Goal: Task Accomplishment & Management: Manage account settings

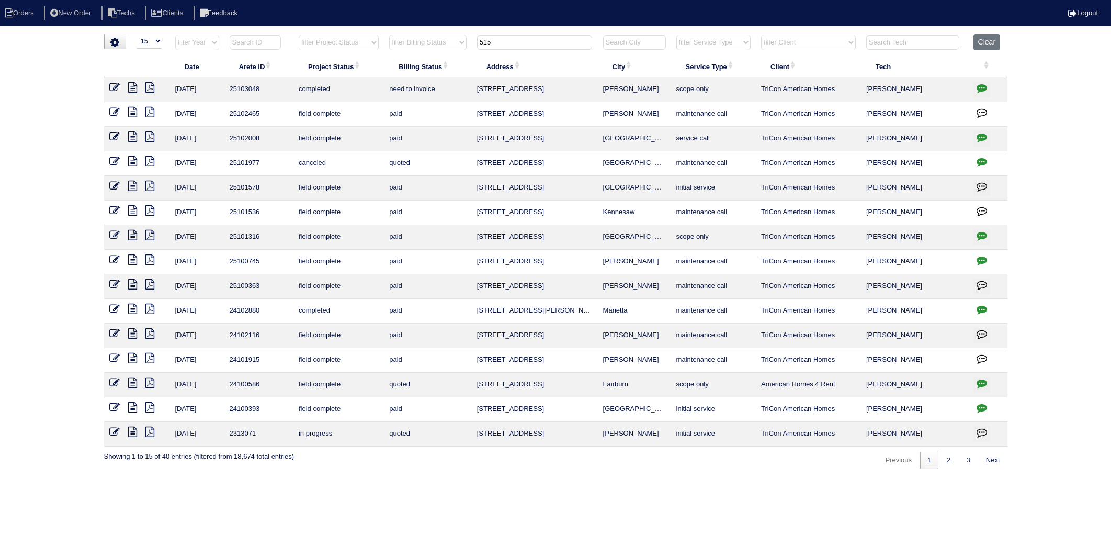
select select "15"
click at [984, 38] on button "Clear" at bounding box center [987, 42] width 27 height 16
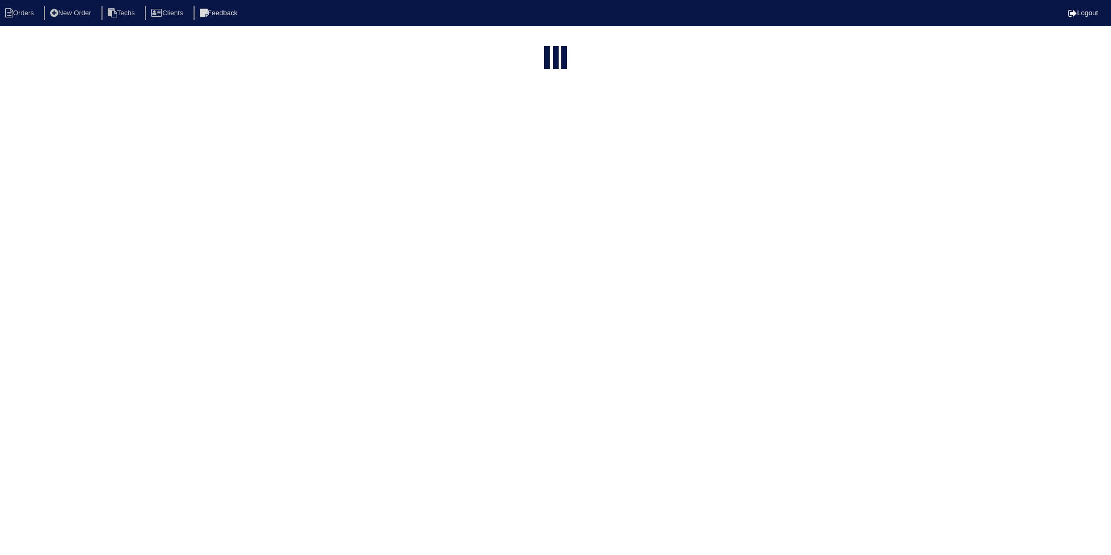
select select "15"
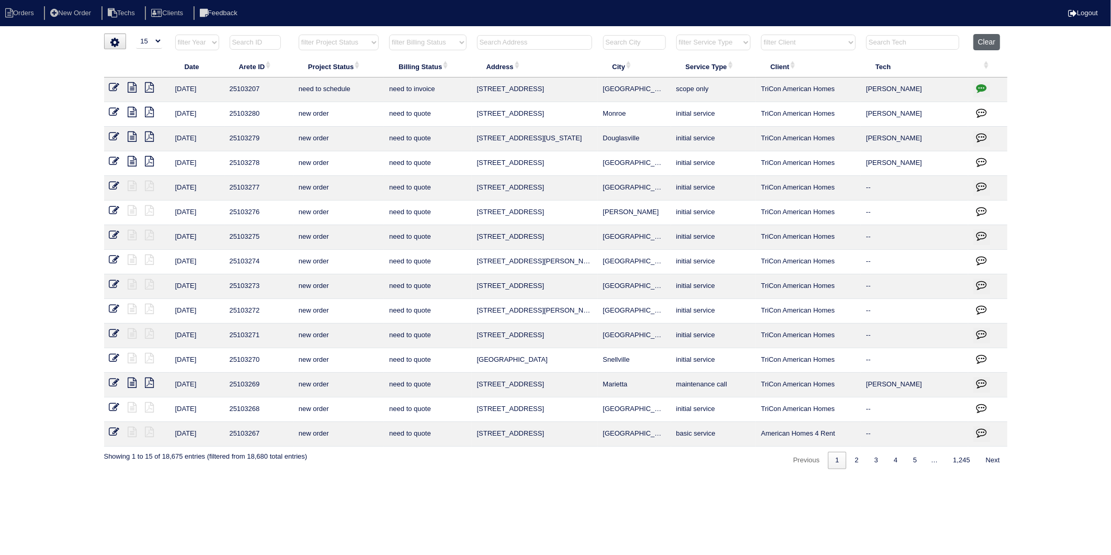
click at [991, 43] on button "Clear" at bounding box center [987, 42] width 27 height 16
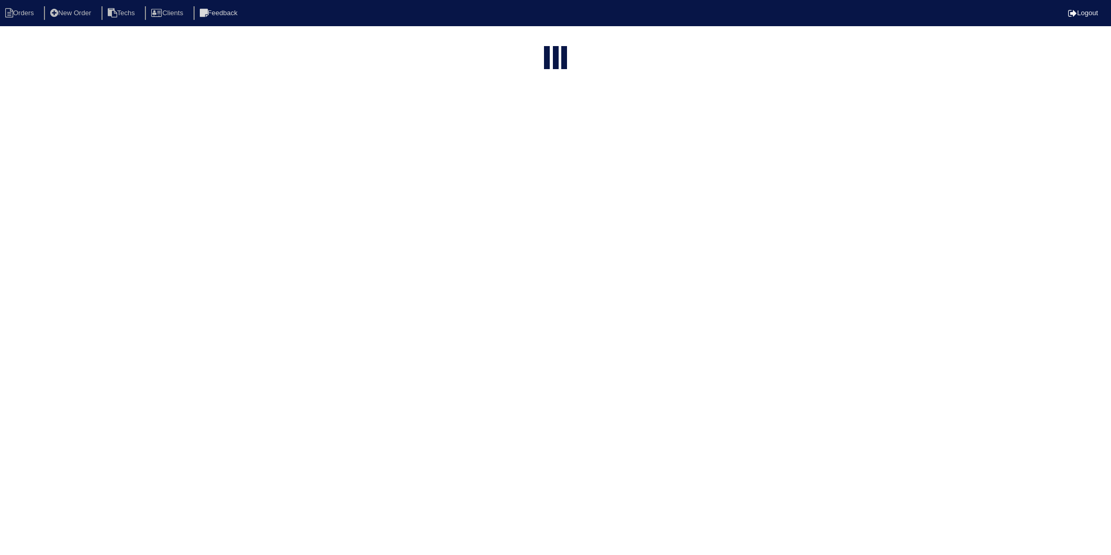
select select "15"
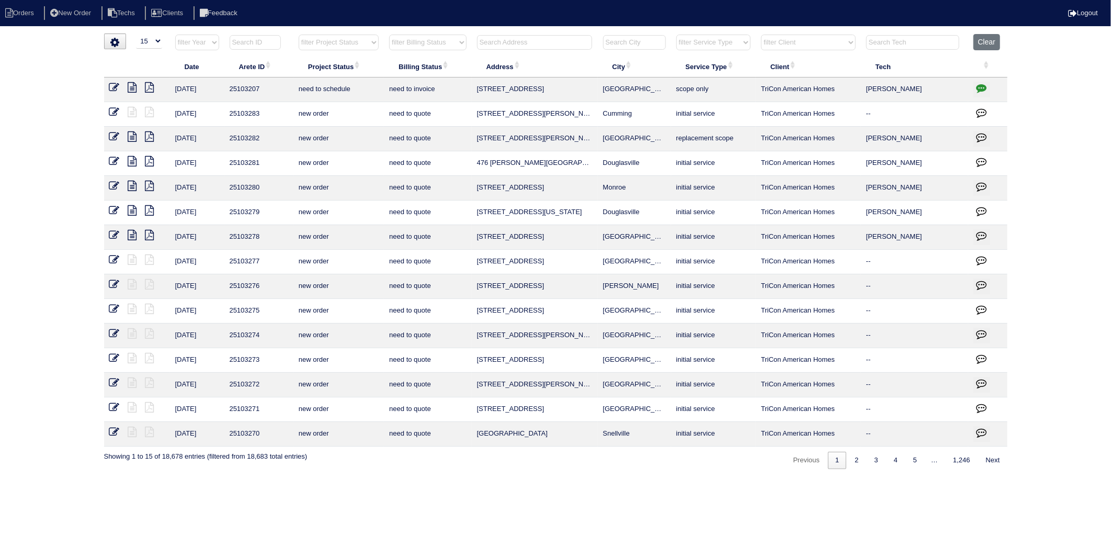
click at [451, 40] on select "filter Billing Status -- Any Billing Status -- need to quote quoted need to inv…" at bounding box center [427, 43] width 77 height 16
click at [390, 35] on select "filter Billing Status -- Any Billing Status -- need to quote quoted need to inv…" at bounding box center [427, 43] width 77 height 16
select select "need to invoice"
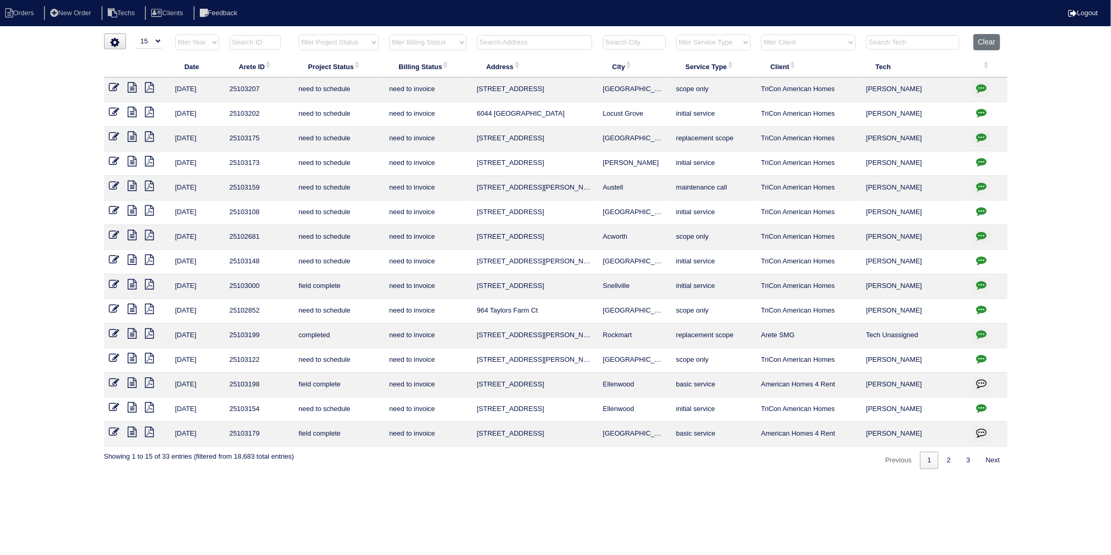
click at [544, 42] on input "text" at bounding box center [534, 42] width 115 height 15
type input "4075"
select select "need to invoice"
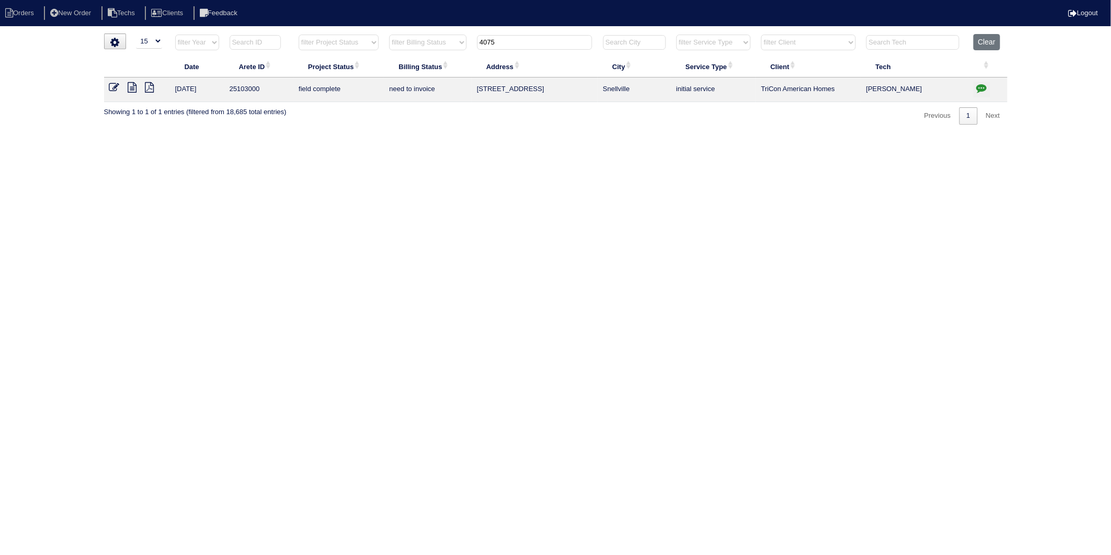
type input "4075 w"
select select "need to invoice"
type input "4075 w"
drag, startPoint x: 133, startPoint y: 85, endPoint x: 140, endPoint y: 87, distance: 7.1
click at [133, 85] on icon at bounding box center [132, 87] width 9 height 10
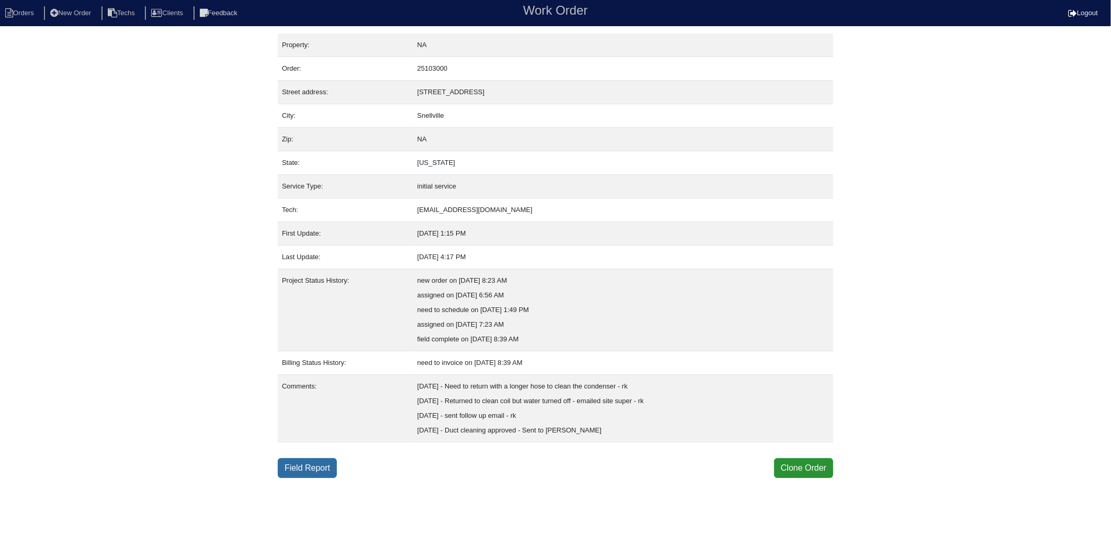
click at [308, 466] on link "Field Report" at bounding box center [307, 468] width 59 height 20
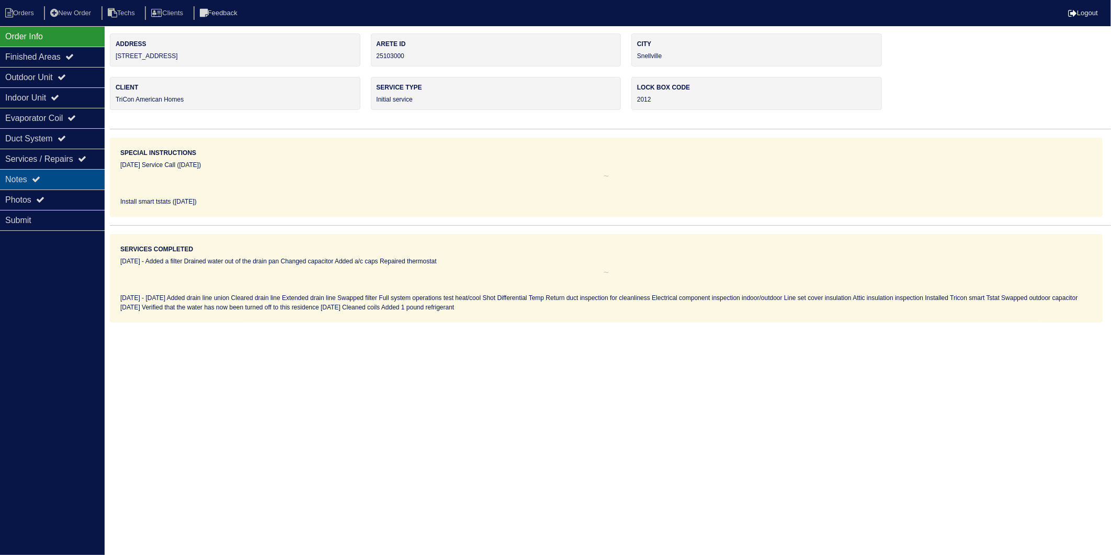
click at [21, 179] on div "Notes" at bounding box center [52, 179] width 105 height 20
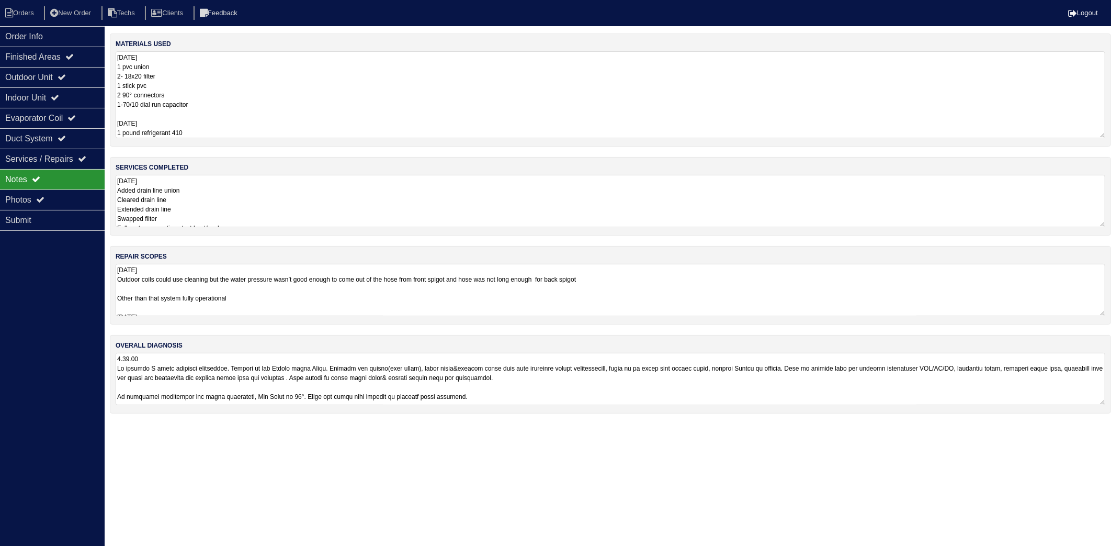
click at [257, 79] on textarea "8.15.25 1 pvc union 2- 18x20 filter 1 stick pvc 2 90° connectors 1-70/10 dial r…" at bounding box center [611, 94] width 990 height 87
click at [234, 191] on textarea "8.15.2025 Added drain line union Cleared drain line Extended drain line Swapped…" at bounding box center [611, 201] width 990 height 52
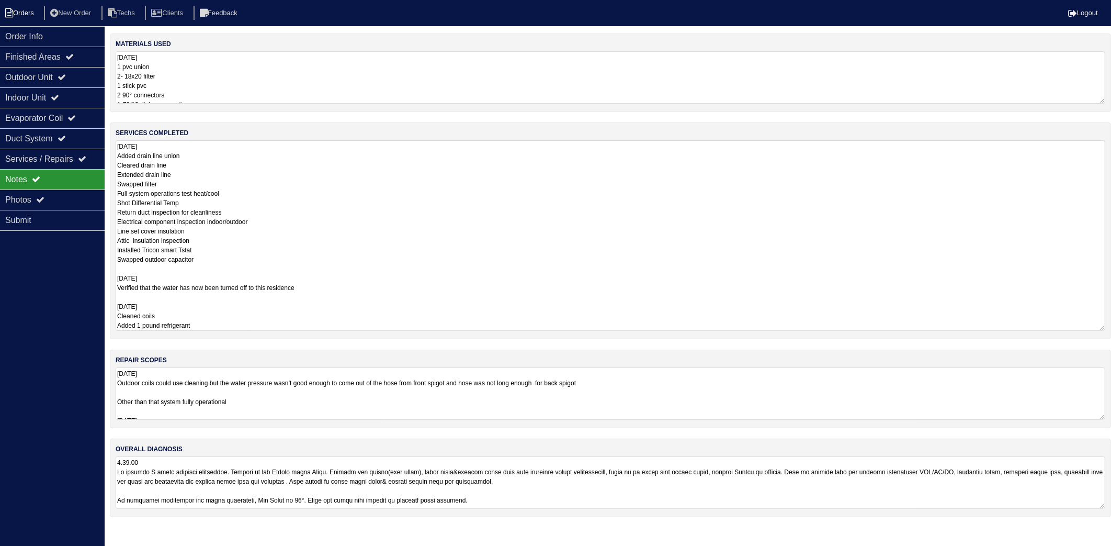
click at [29, 18] on li "Orders" at bounding box center [21, 13] width 42 height 14
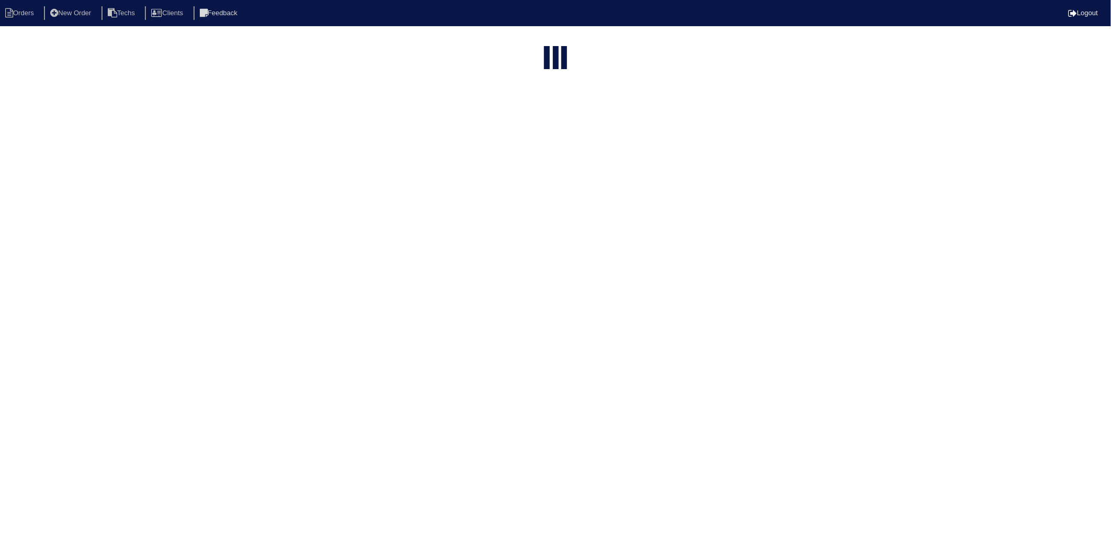
select select "15"
select select "need to invoice"
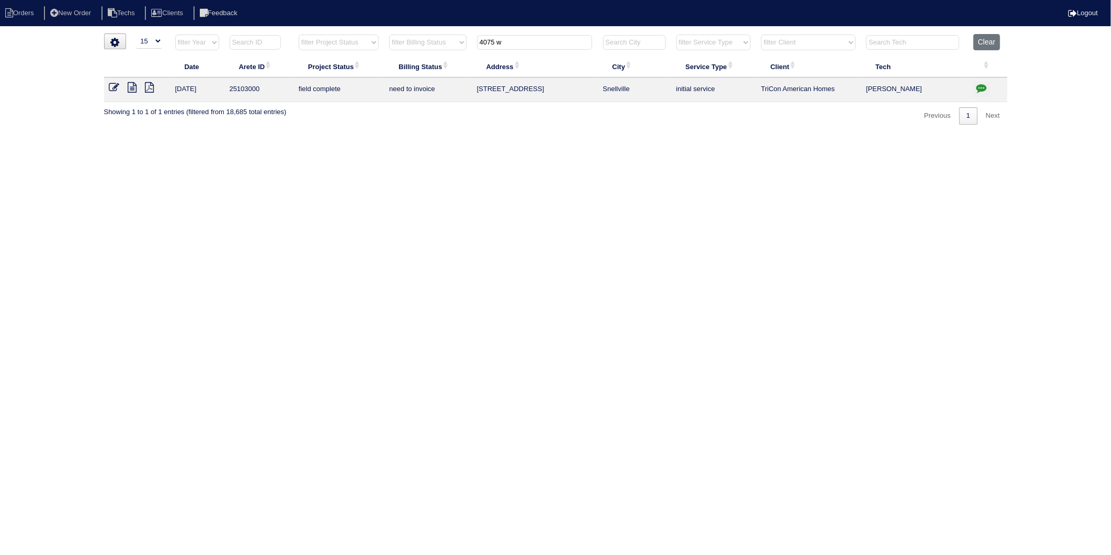
click at [113, 88] on icon at bounding box center [114, 87] width 10 height 10
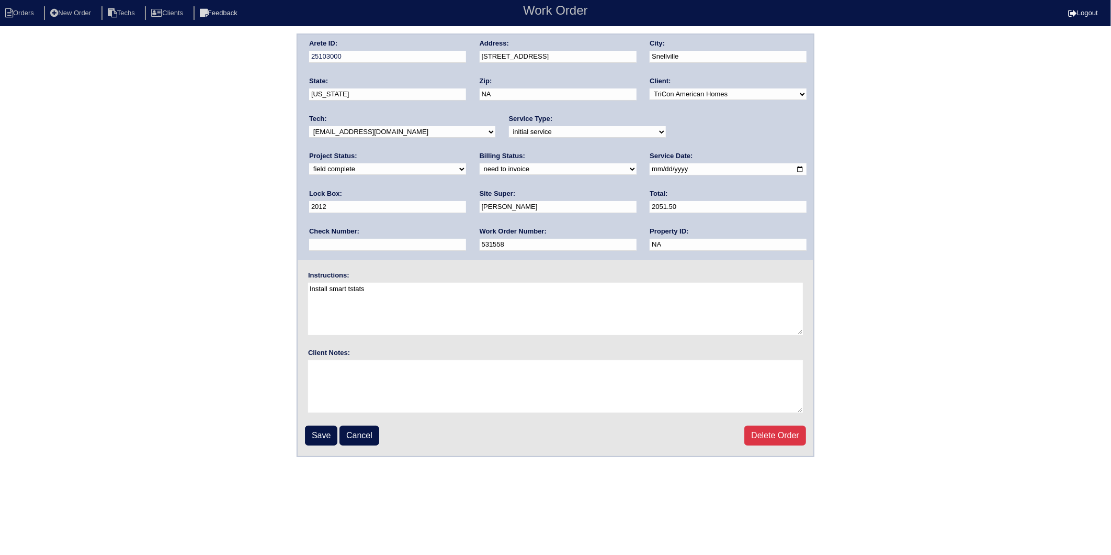
drag, startPoint x: 506, startPoint y: 210, endPoint x: 456, endPoint y: 221, distance: 51.4
click at [456, 221] on div "Arete ID: 25103000 Address: [STREET_ADDRESS] City: [GEOGRAPHIC_DATA] State: [US…" at bounding box center [556, 147] width 516 height 225
type input "2052.88"
click at [480, 166] on select "need to quote quoted need to invoice invoiced paid warranty purchase order need…" at bounding box center [558, 169] width 157 height 12
select select "invoiced"
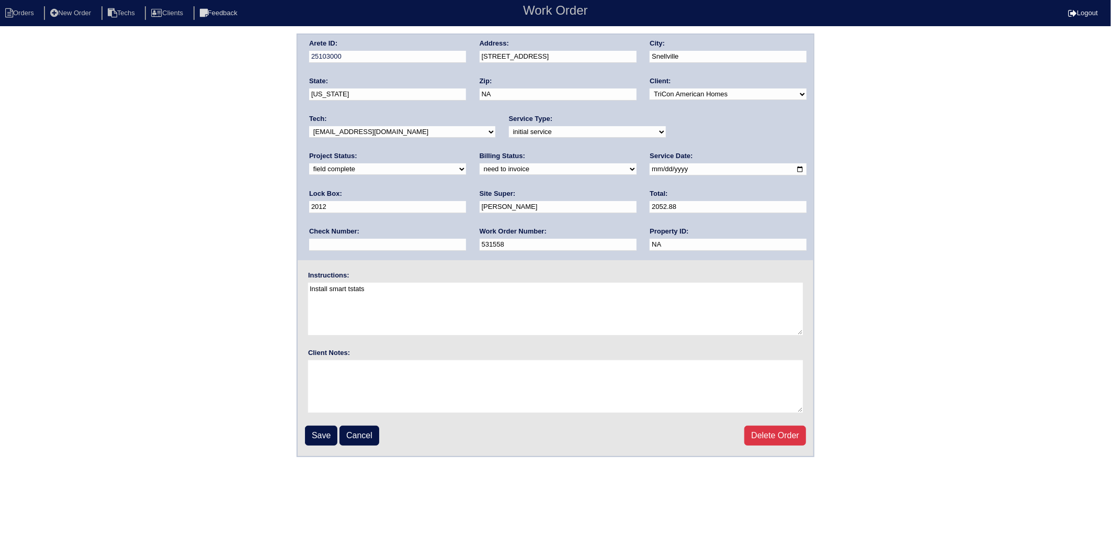
click at [480, 163] on select "need to quote quoted need to invoice invoiced paid warranty purchase order need…" at bounding box center [558, 169] width 157 height 12
click at [321, 433] on input "Save" at bounding box center [321, 435] width 32 height 20
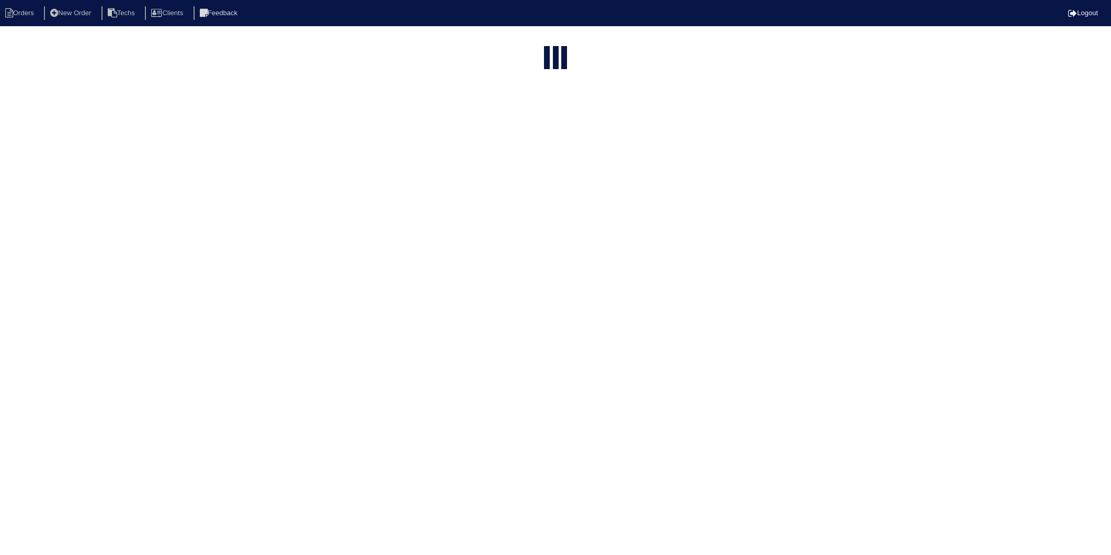
select select "15"
select select "need to invoice"
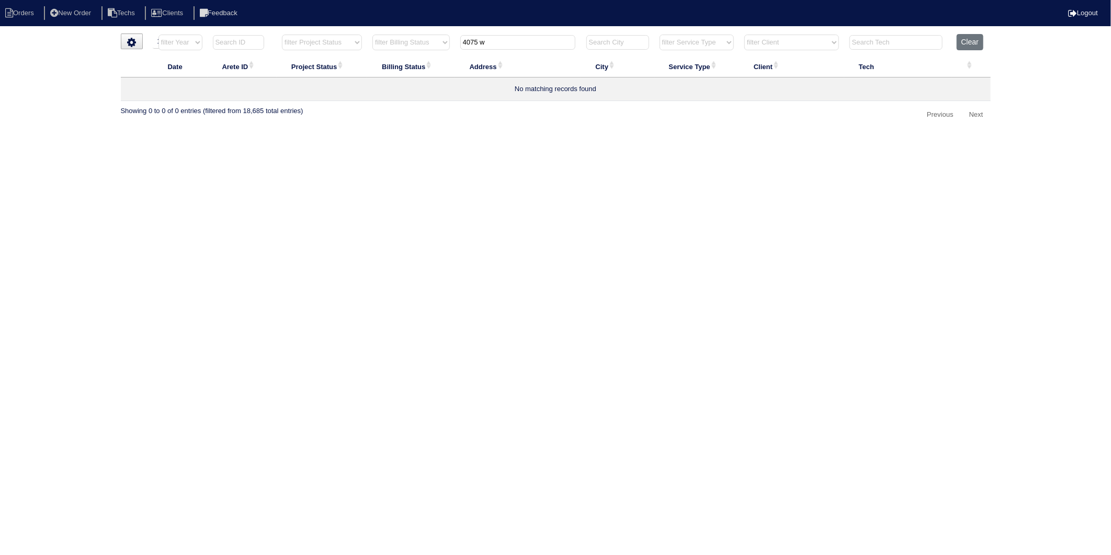
click at [446, 134] on html "Orders New Order Techs Clients Feedback Logout Orders New Order Users Clients M…" at bounding box center [555, 67] width 1111 height 134
click at [974, 43] on button "Clear" at bounding box center [970, 42] width 27 height 16
select select
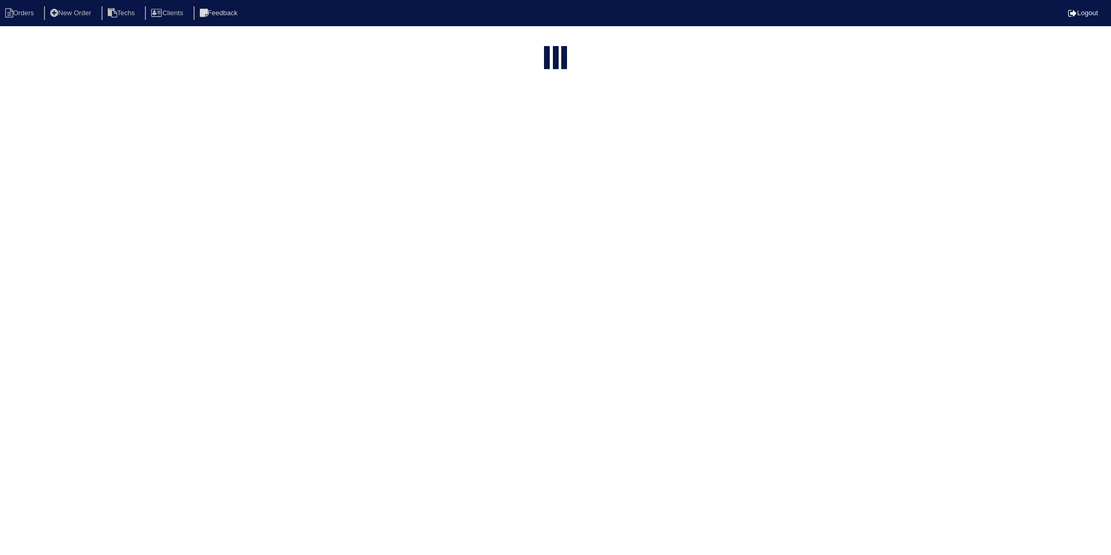
select select "15"
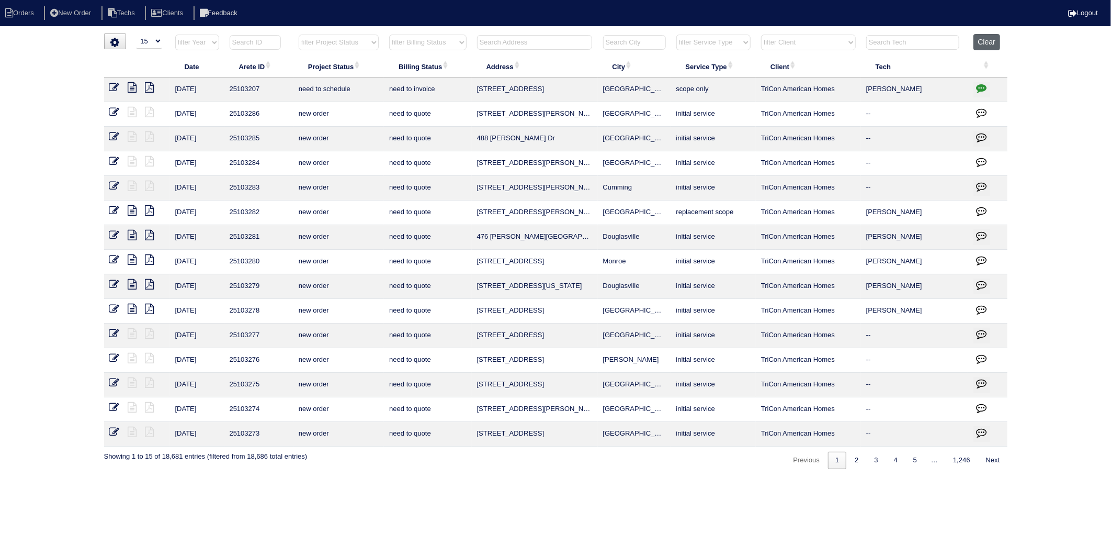
click at [991, 48] on button "Clear" at bounding box center [987, 42] width 27 height 16
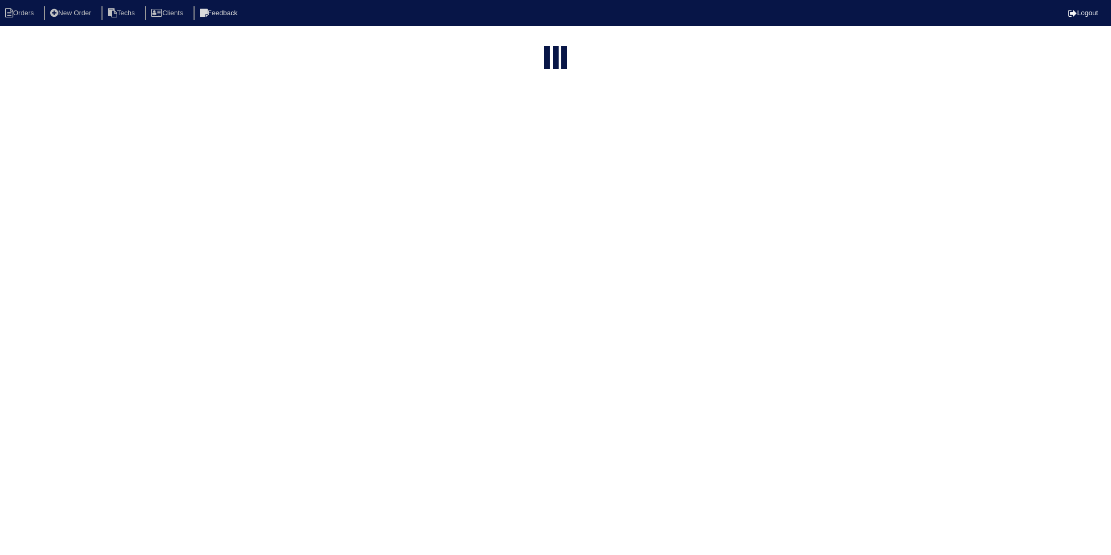
select select "15"
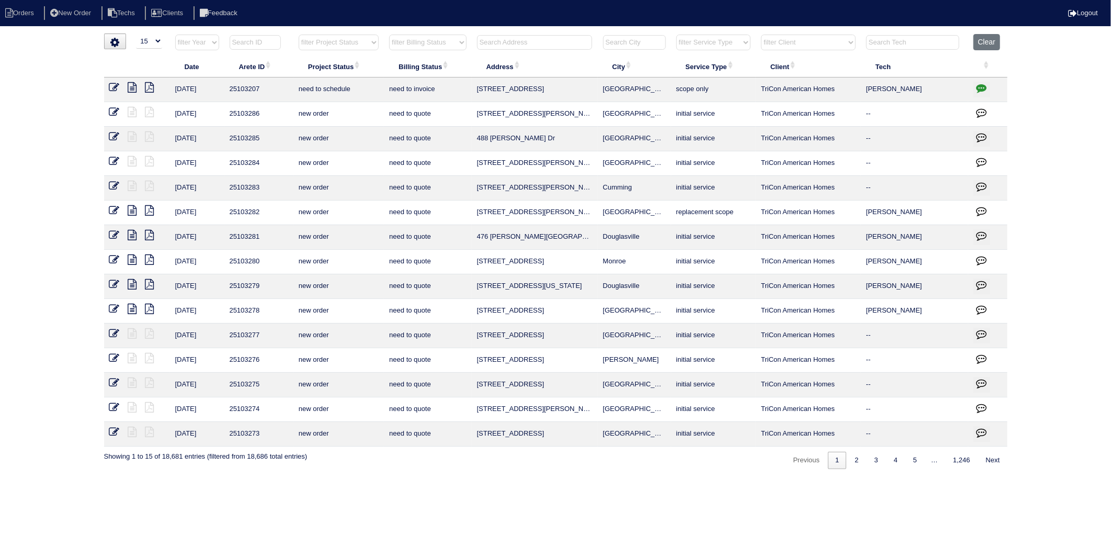
click at [427, 44] on select "filter Billing Status -- Any Billing Status -- need to quote quoted need to inv…" at bounding box center [427, 43] width 77 height 16
click at [390, 35] on select "filter Billing Status -- Any Billing Status -- need to quote quoted need to inv…" at bounding box center [427, 43] width 77 height 16
select select "need to invoice"
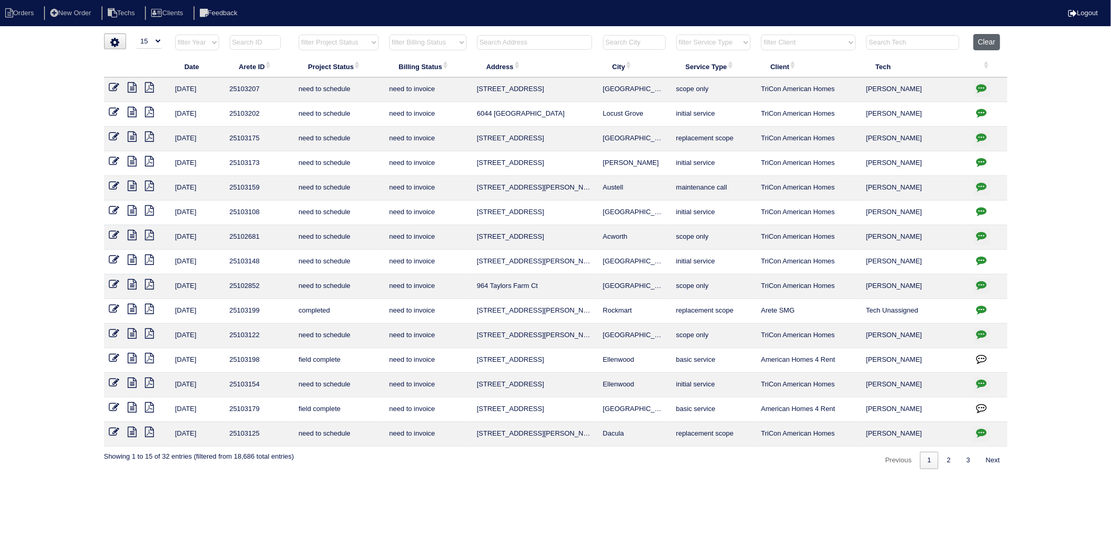
click at [983, 41] on button "Clear" at bounding box center [987, 42] width 27 height 16
select select
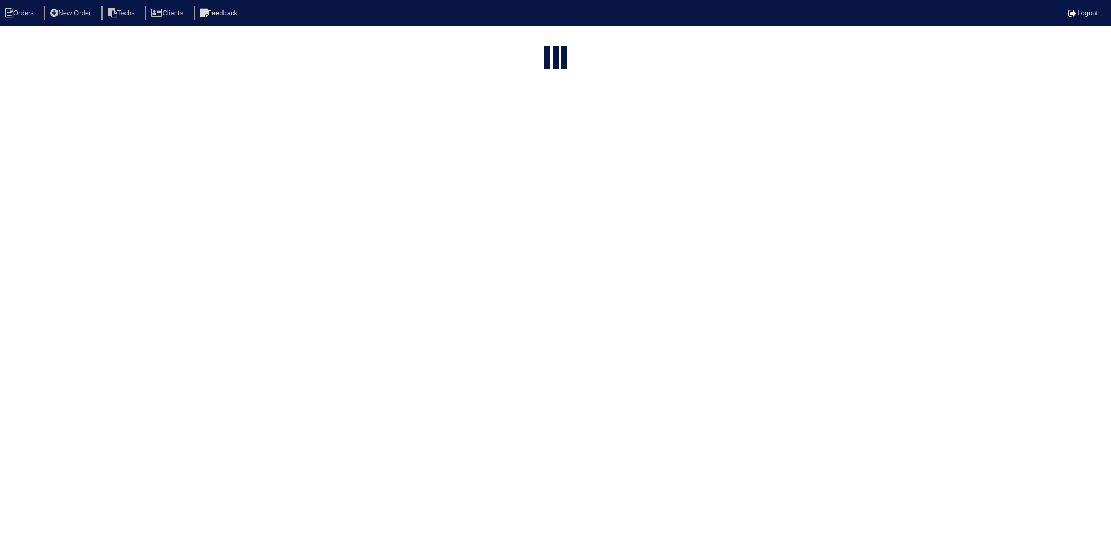
select select "15"
